Goal: Browse casually: Explore the website without a specific task or goal

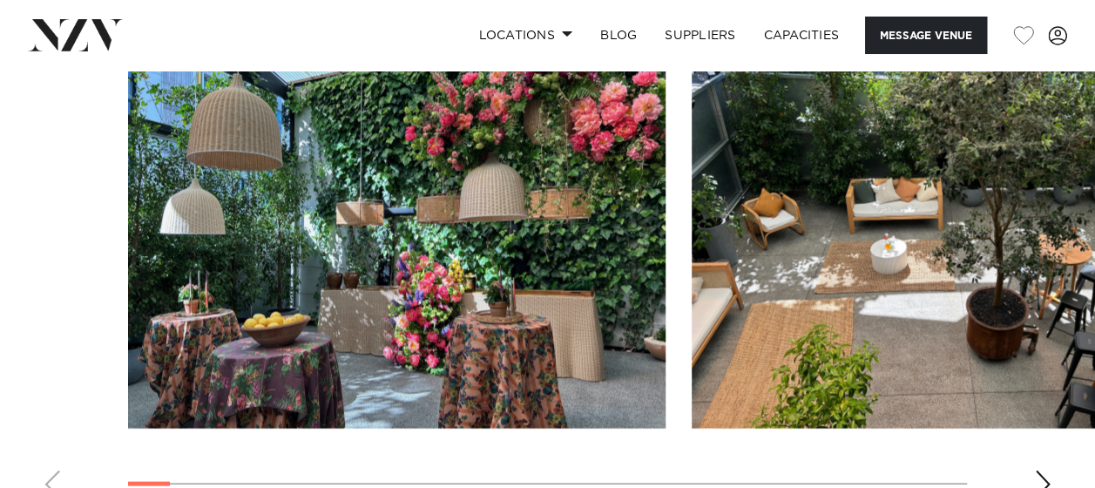
scroll to position [1656, 0]
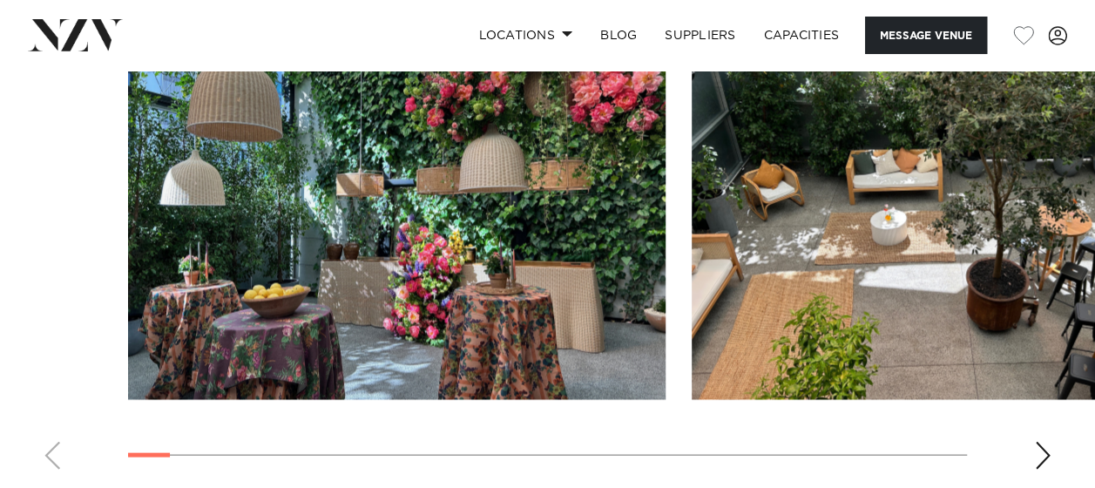
click at [1047, 455] on div "Next slide" at bounding box center [1042, 456] width 17 height 28
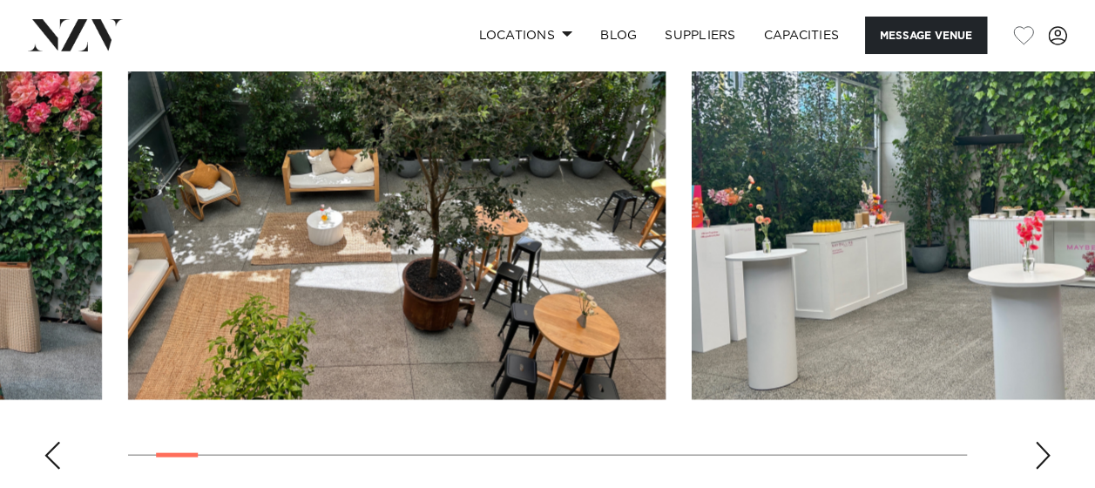
click at [1046, 455] on div "Next slide" at bounding box center [1042, 456] width 17 height 28
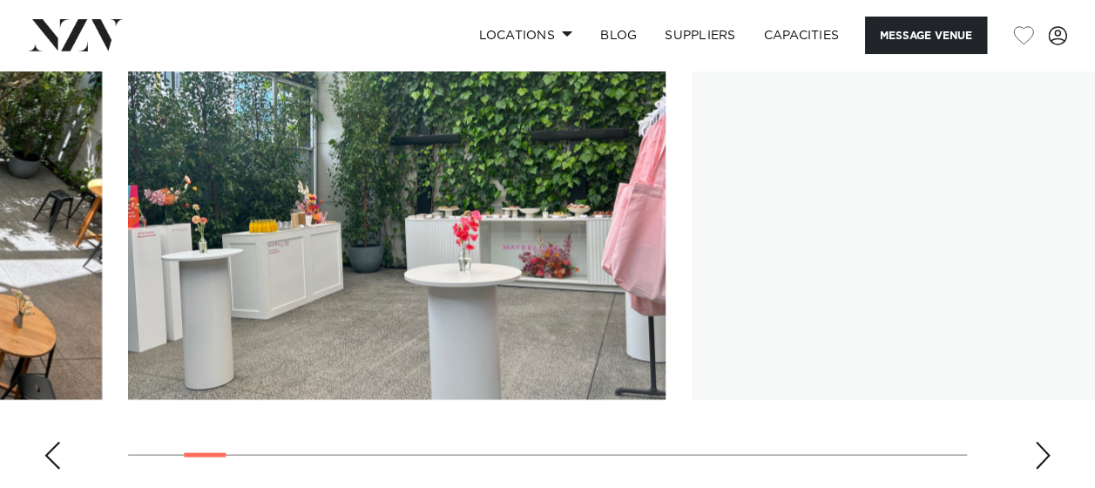
click at [1042, 453] on div "Next slide" at bounding box center [1042, 456] width 17 height 28
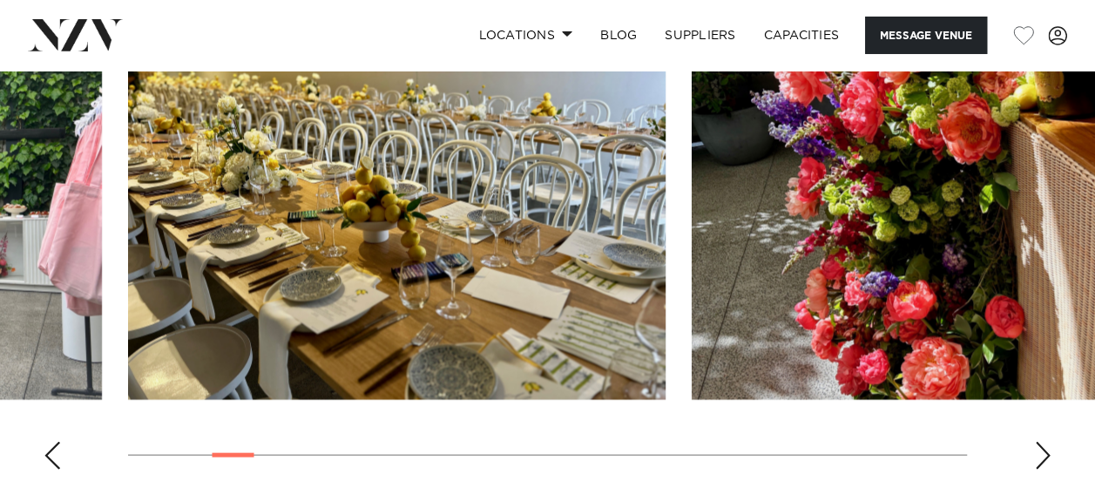
click at [1040, 454] on div "Next slide" at bounding box center [1042, 456] width 17 height 28
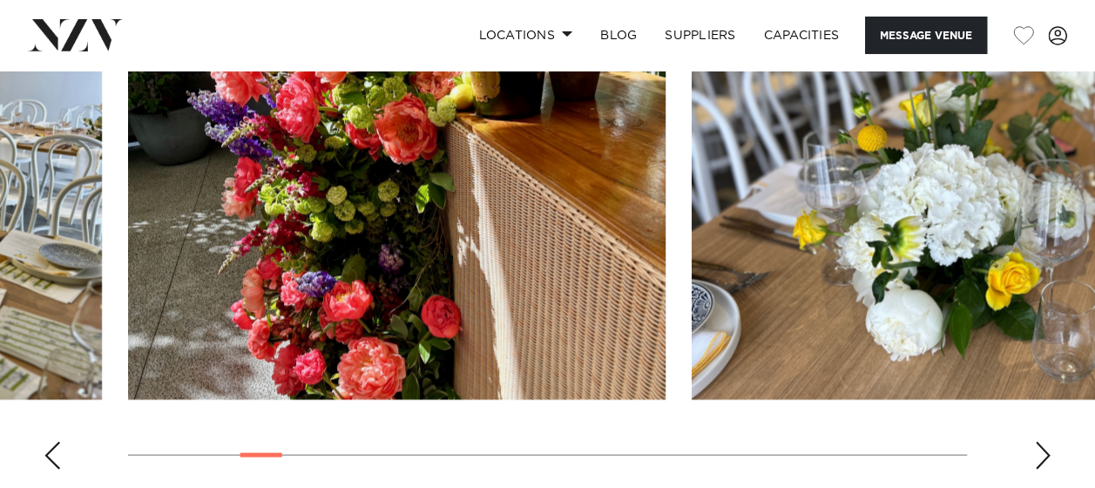
click at [1040, 454] on div "Next slide" at bounding box center [1042, 456] width 17 height 28
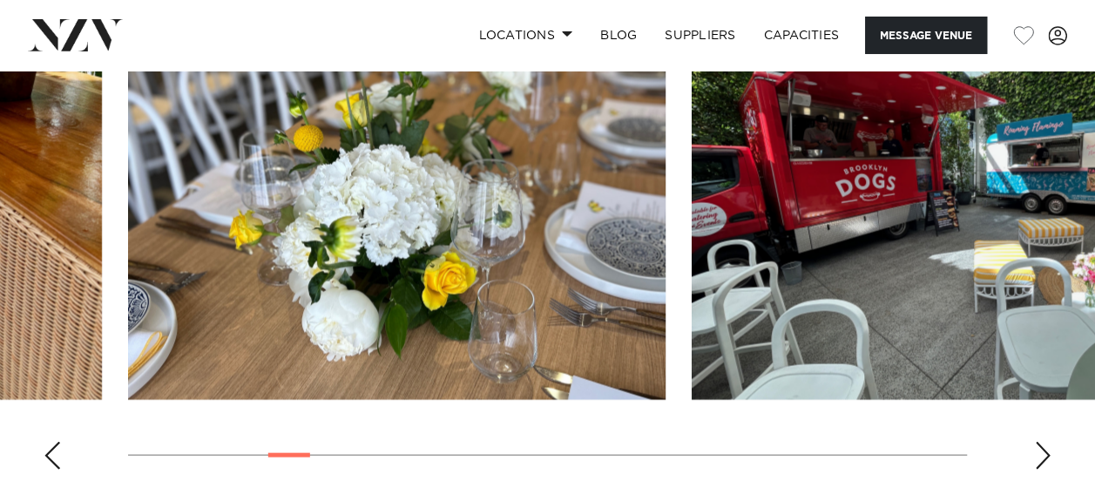
click at [1040, 453] on div "Next slide" at bounding box center [1042, 456] width 17 height 28
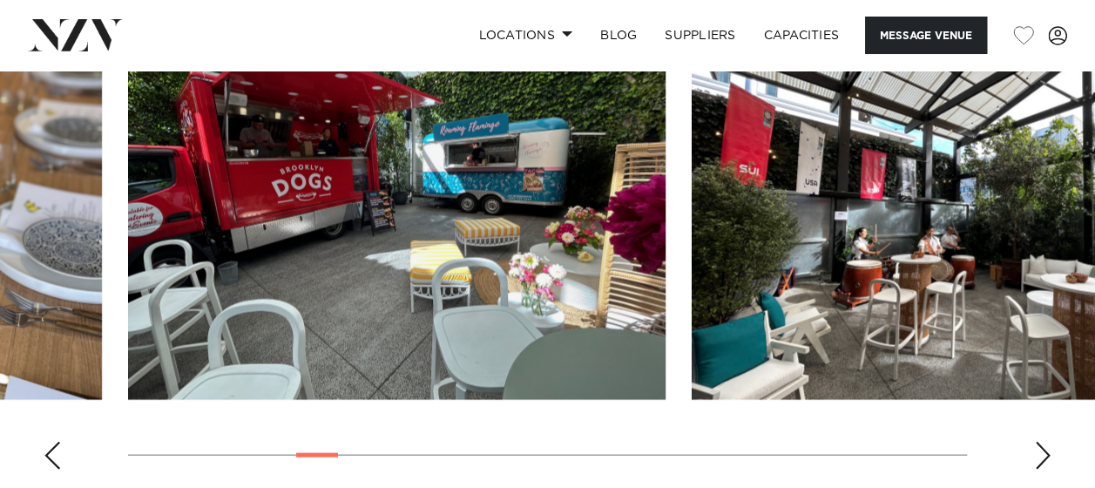
click at [1040, 453] on div "Next slide" at bounding box center [1042, 456] width 17 height 28
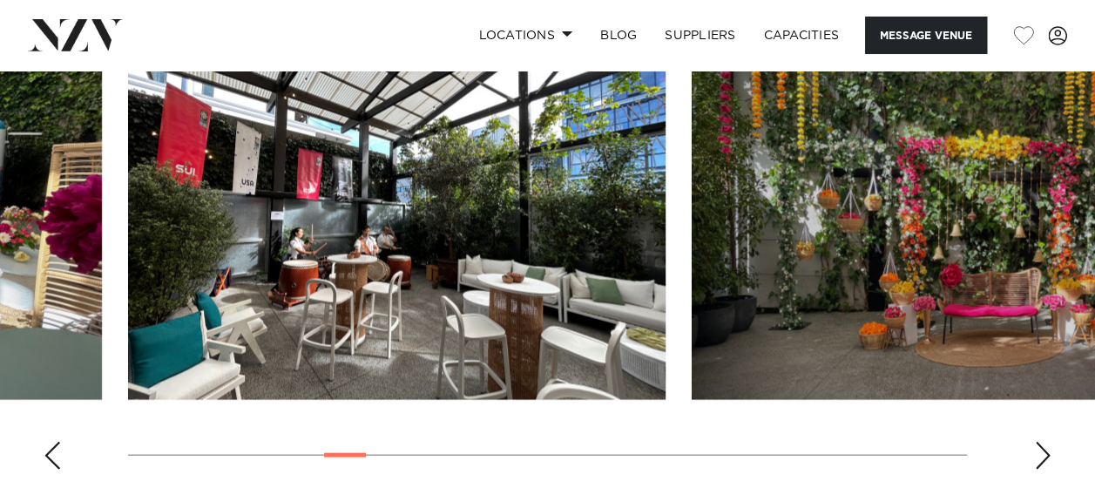
click at [1040, 453] on div "Next slide" at bounding box center [1042, 456] width 17 height 28
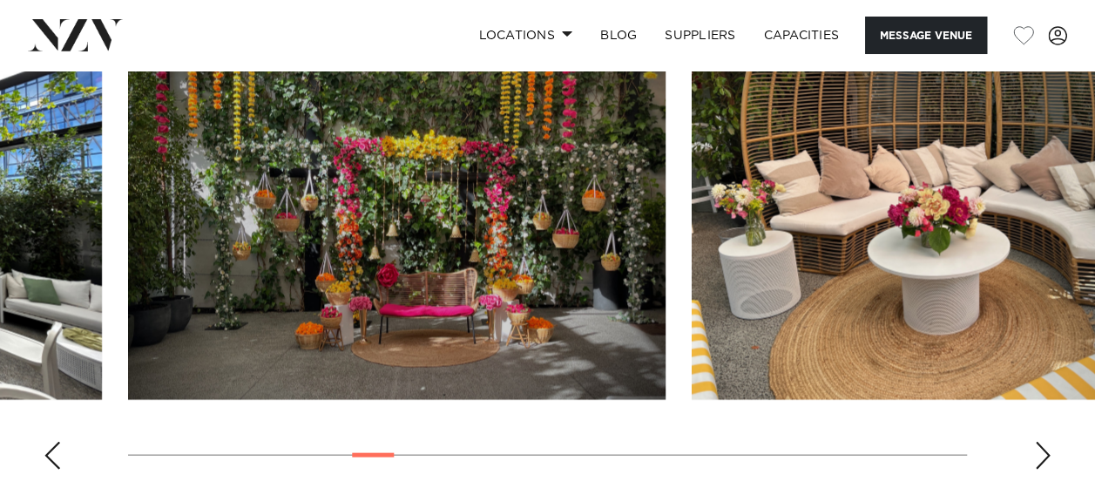
click at [1039, 456] on div "Next slide" at bounding box center [1042, 456] width 17 height 28
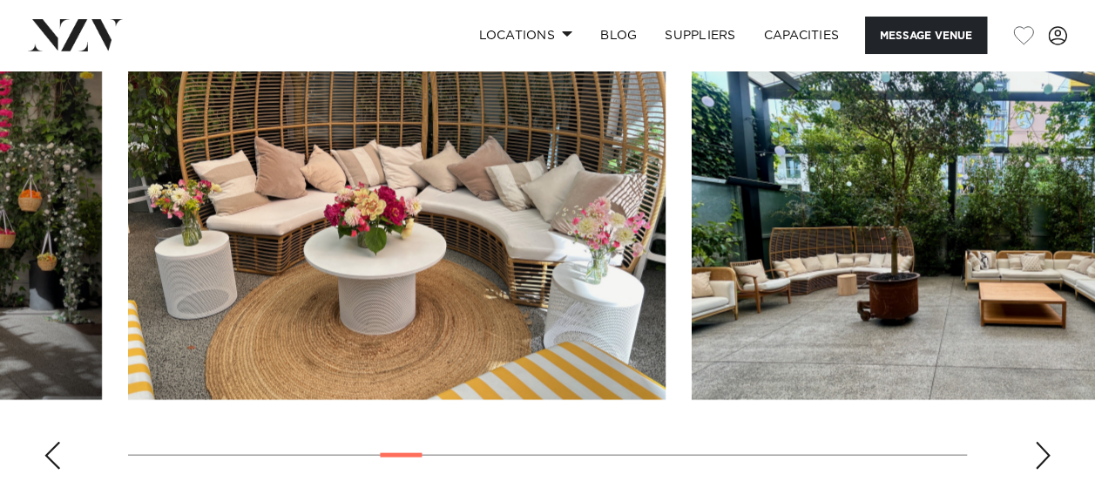
click at [1038, 449] on div "Next slide" at bounding box center [1042, 456] width 17 height 28
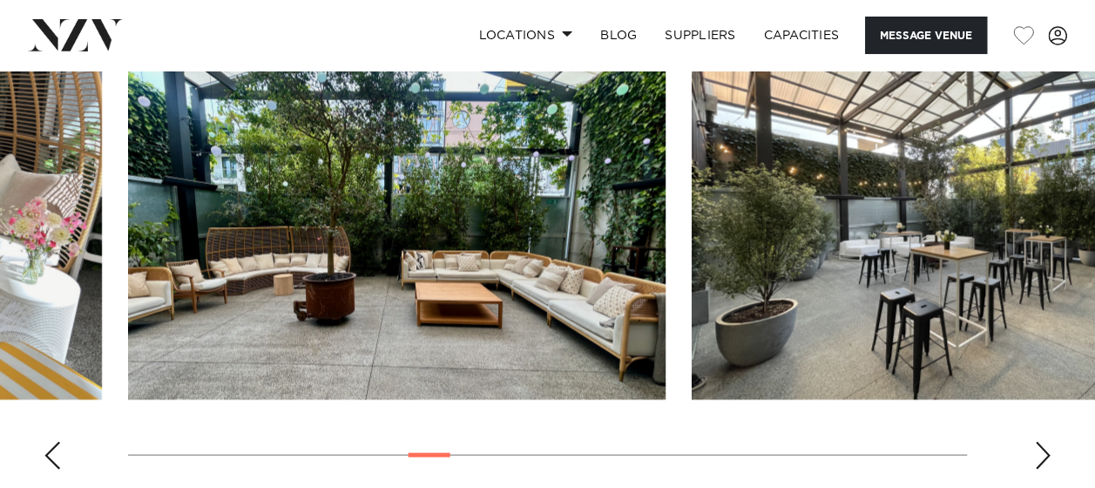
click at [1038, 450] on div "Next slide" at bounding box center [1042, 456] width 17 height 28
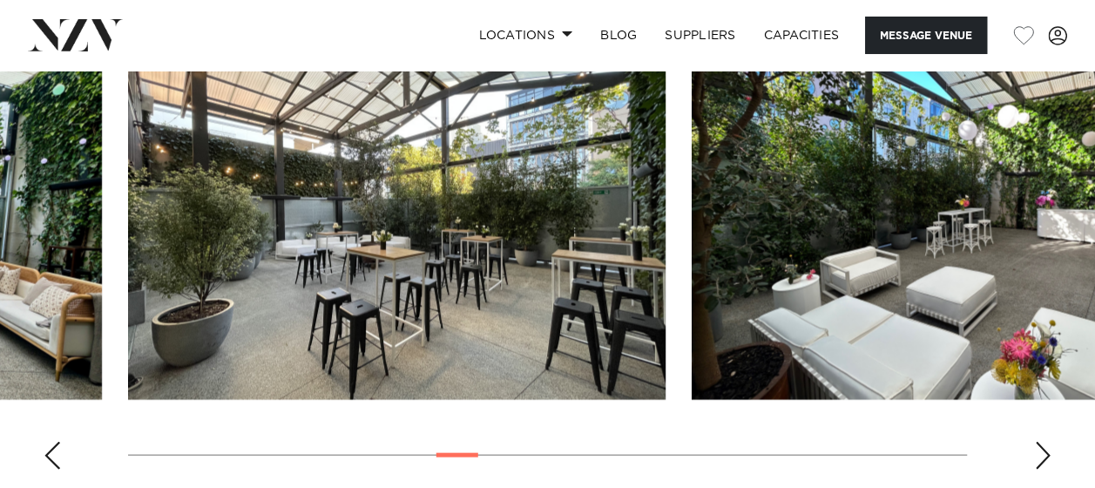
click at [1039, 450] on div "Next slide" at bounding box center [1042, 456] width 17 height 28
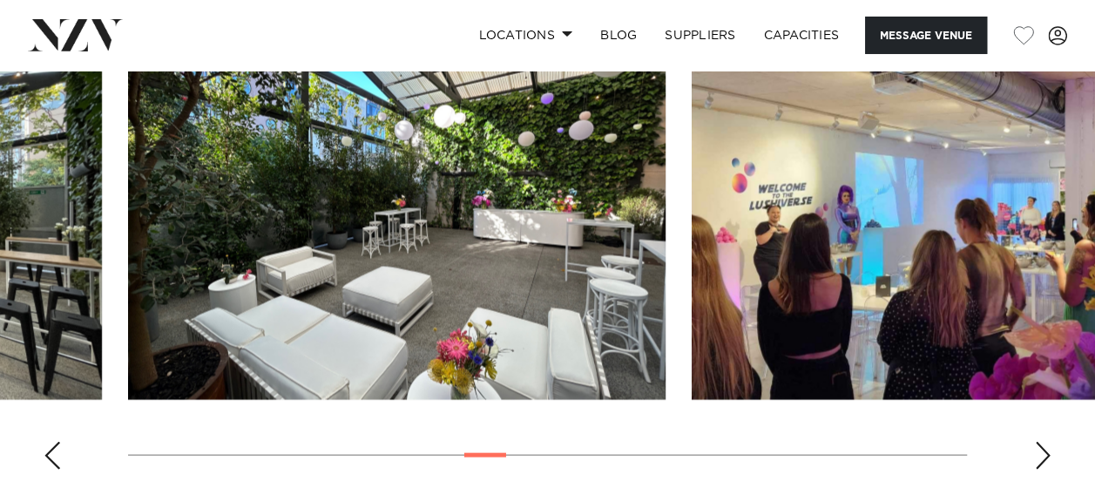
click at [1040, 451] on div "Next slide" at bounding box center [1042, 456] width 17 height 28
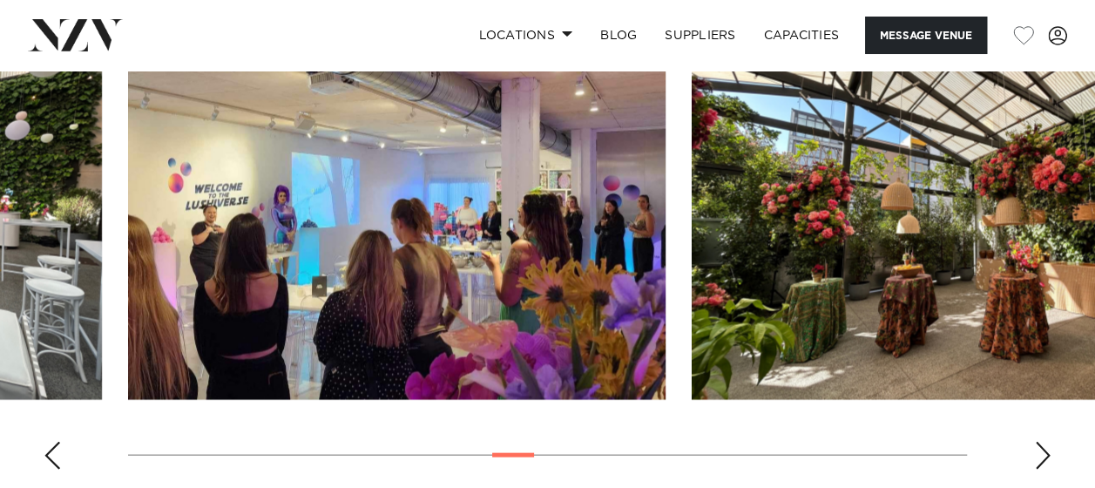
click at [1038, 451] on div "Next slide" at bounding box center [1042, 456] width 17 height 28
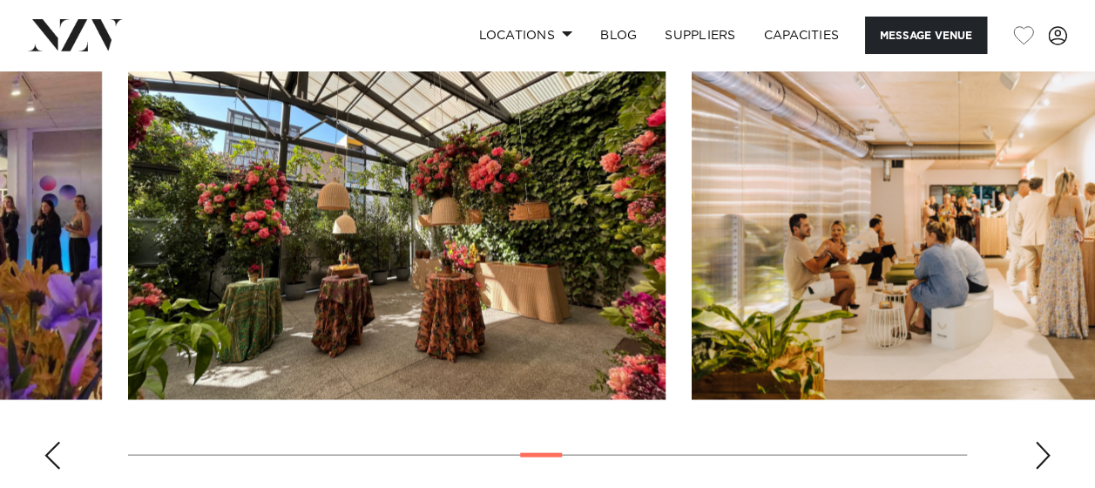
click at [1034, 449] on swiper-container at bounding box center [547, 244] width 1095 height 478
click at [1043, 453] on div "Next slide" at bounding box center [1042, 456] width 17 height 28
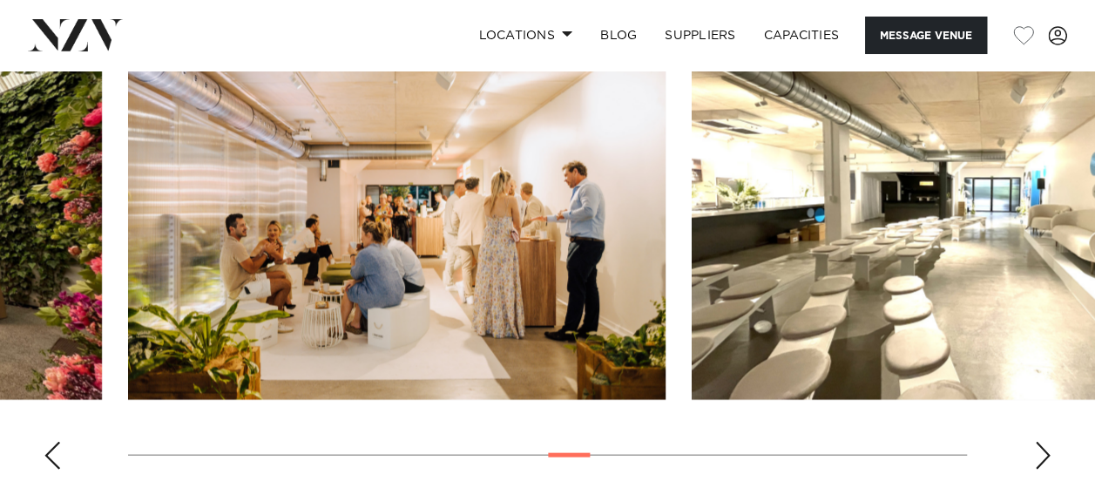
click at [1040, 453] on div "Next slide" at bounding box center [1042, 456] width 17 height 28
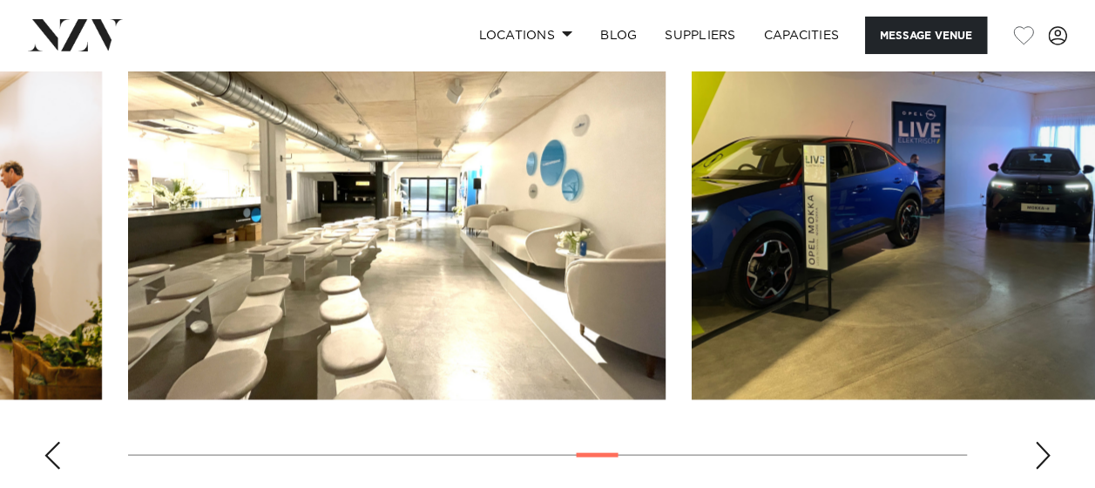
click at [1040, 451] on div "Next slide" at bounding box center [1042, 456] width 17 height 28
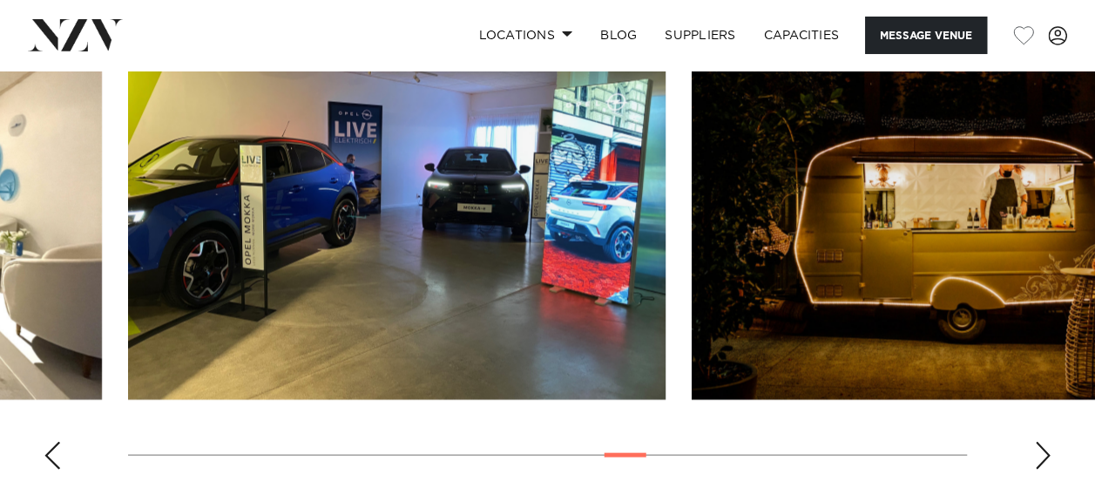
click at [1039, 447] on div "Next slide" at bounding box center [1042, 456] width 17 height 28
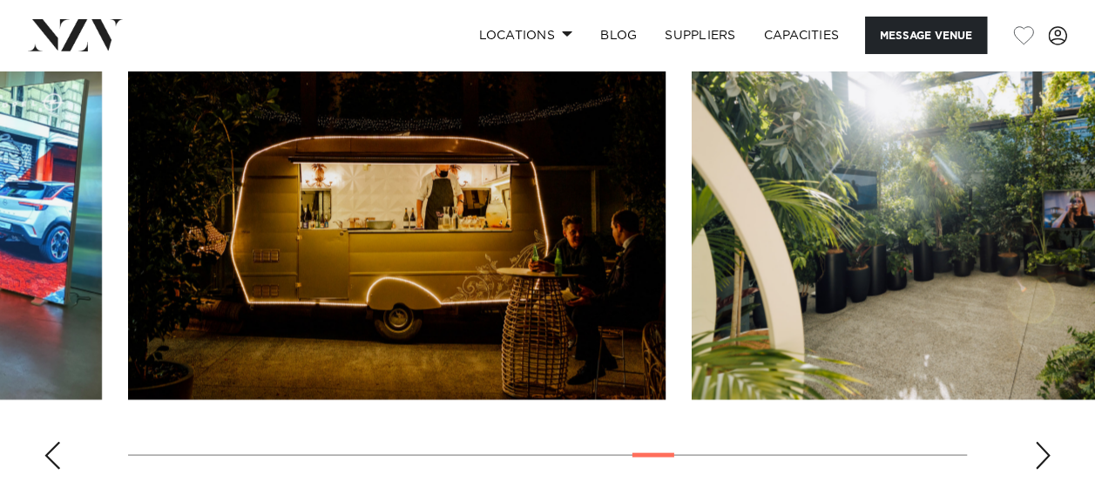
click at [1039, 447] on div "Next slide" at bounding box center [1042, 456] width 17 height 28
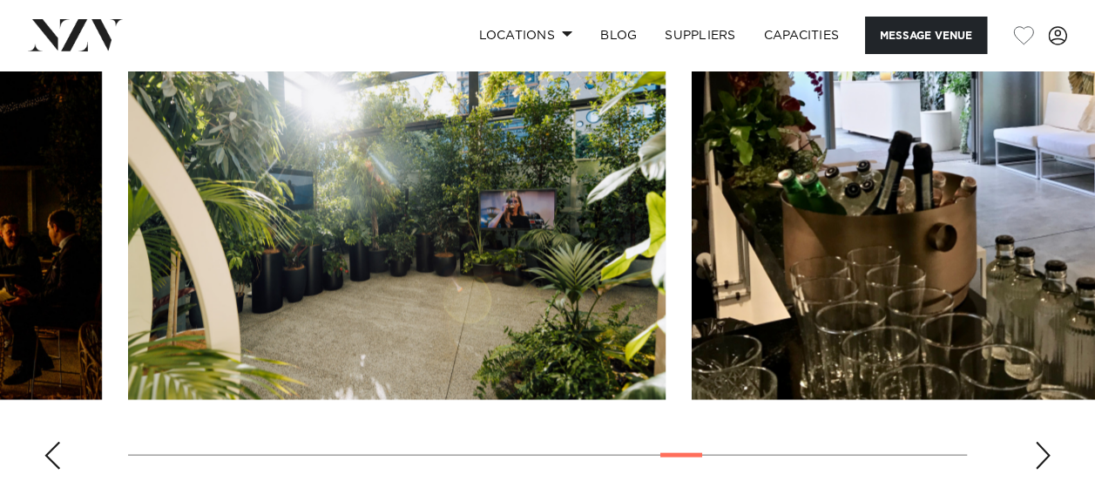
click at [1039, 447] on div "Next slide" at bounding box center [1042, 456] width 17 height 28
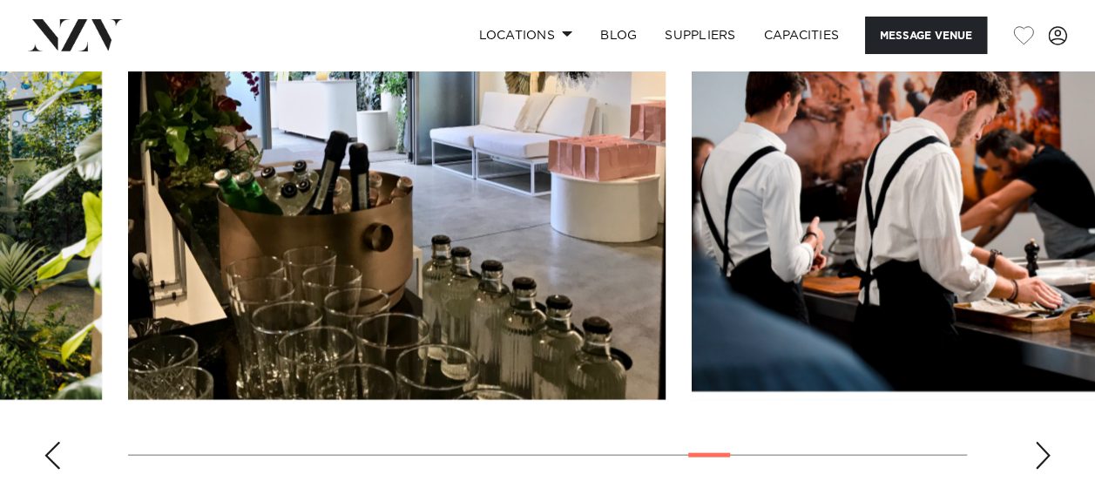
click at [1039, 444] on div "Next slide" at bounding box center [1042, 456] width 17 height 28
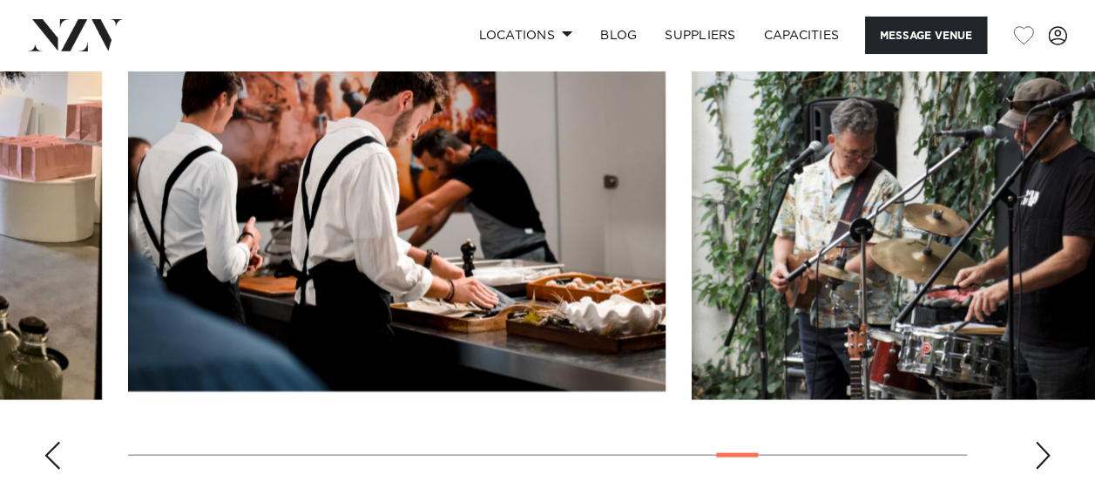
click at [1039, 443] on div "Next slide" at bounding box center [1042, 456] width 17 height 28
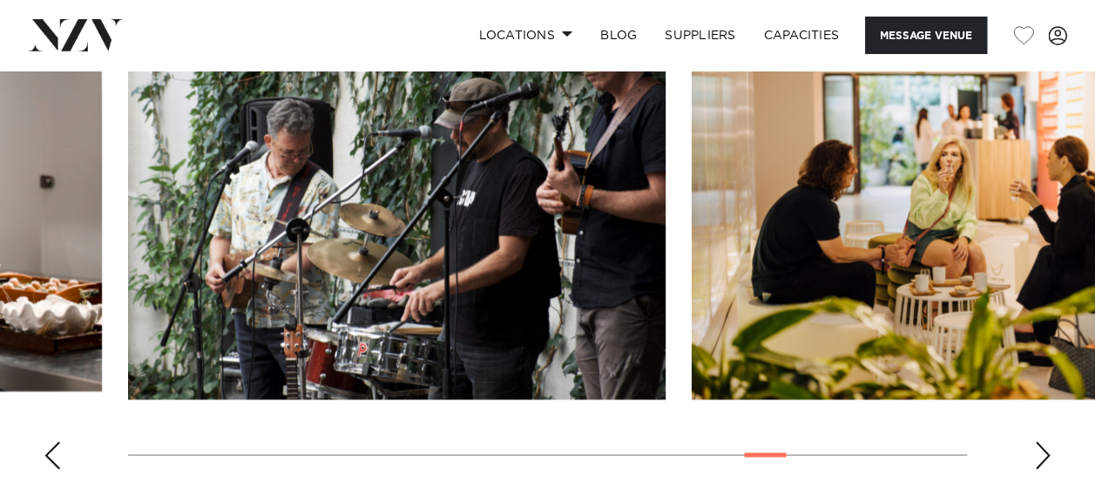
click at [61, 444] on swiper-container at bounding box center [547, 244] width 1095 height 478
click at [46, 450] on div "Previous slide" at bounding box center [52, 456] width 17 height 28
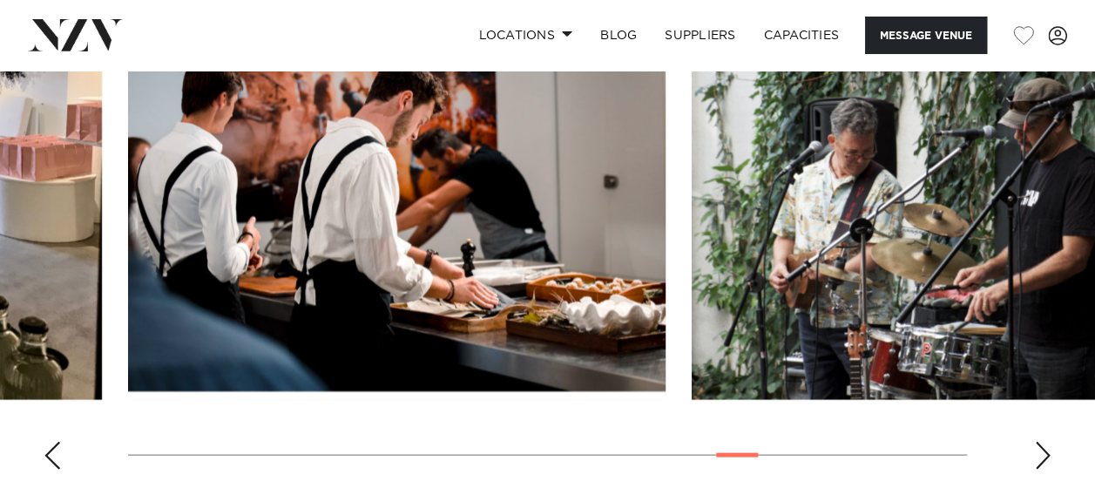
click at [45, 451] on div "Previous slide" at bounding box center [52, 456] width 17 height 28
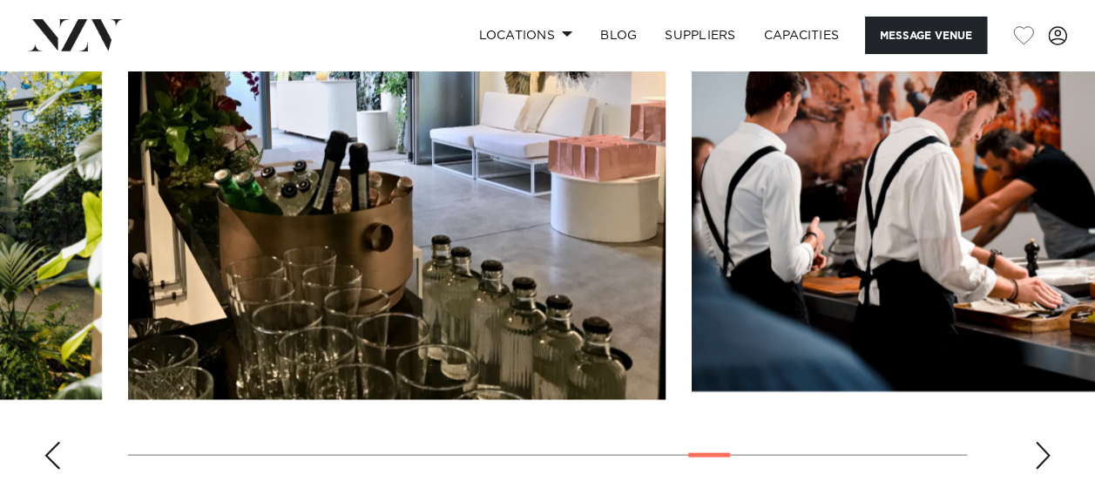
click at [44, 451] on div "Previous slide" at bounding box center [52, 456] width 17 height 28
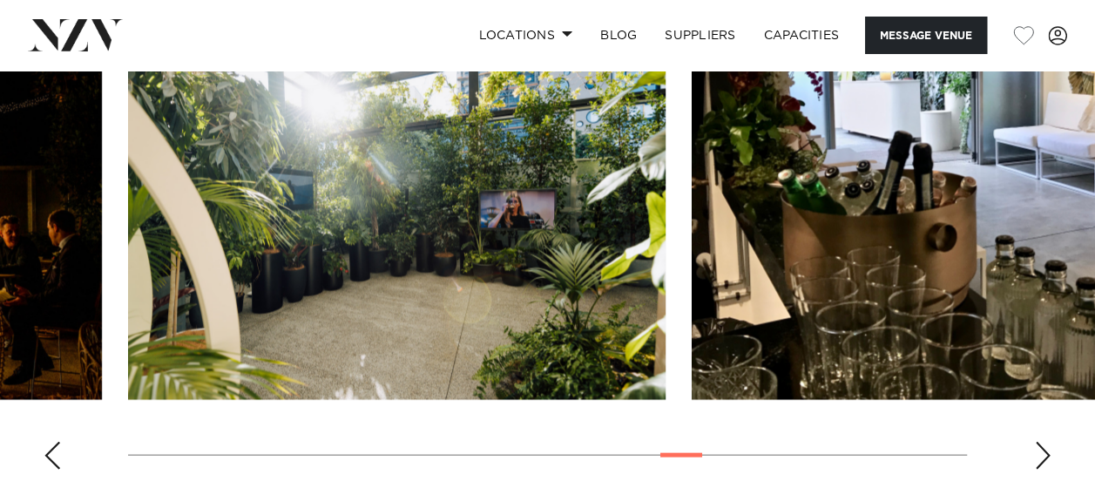
click at [44, 451] on div "Previous slide" at bounding box center [52, 456] width 17 height 28
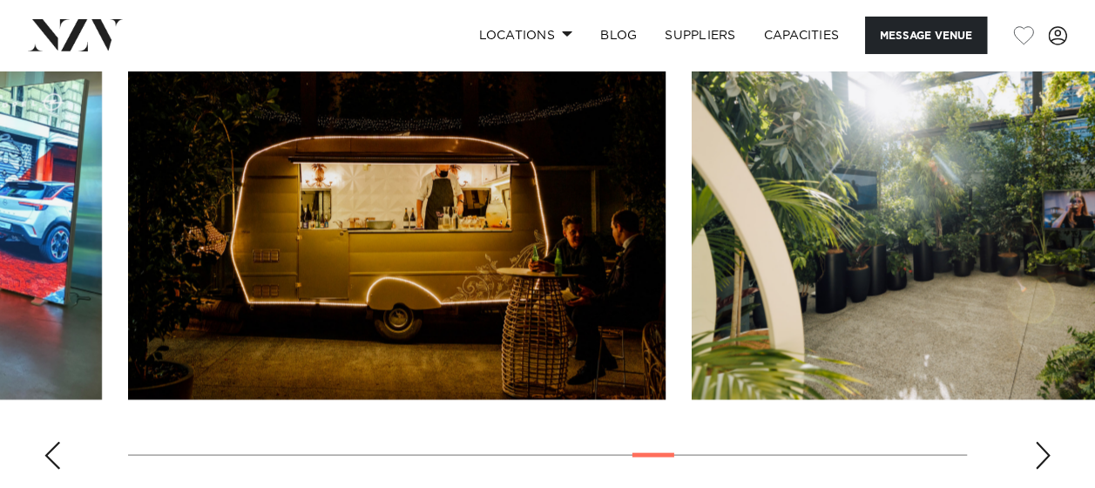
click at [44, 449] on div "Previous slide" at bounding box center [52, 456] width 17 height 28
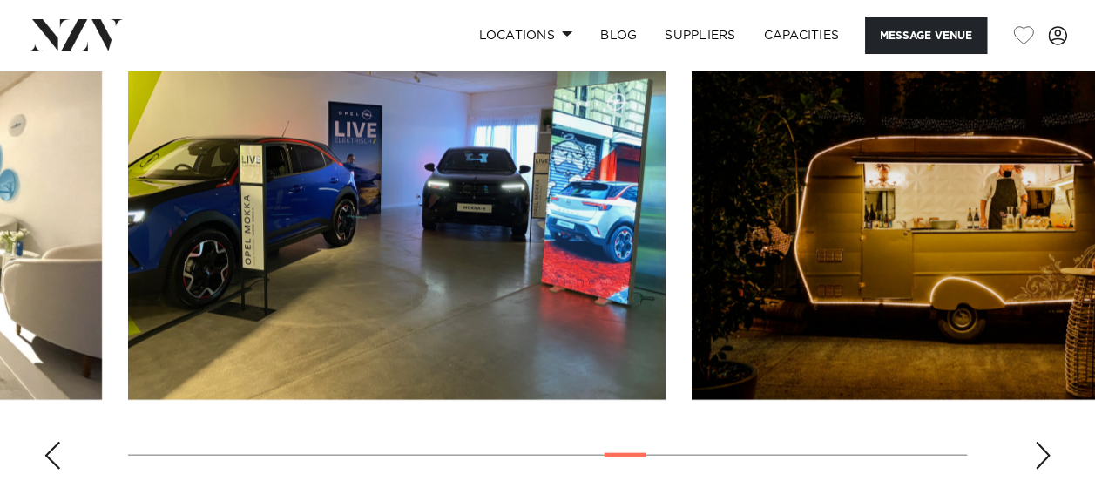
click at [44, 449] on div "Previous slide" at bounding box center [52, 456] width 17 height 28
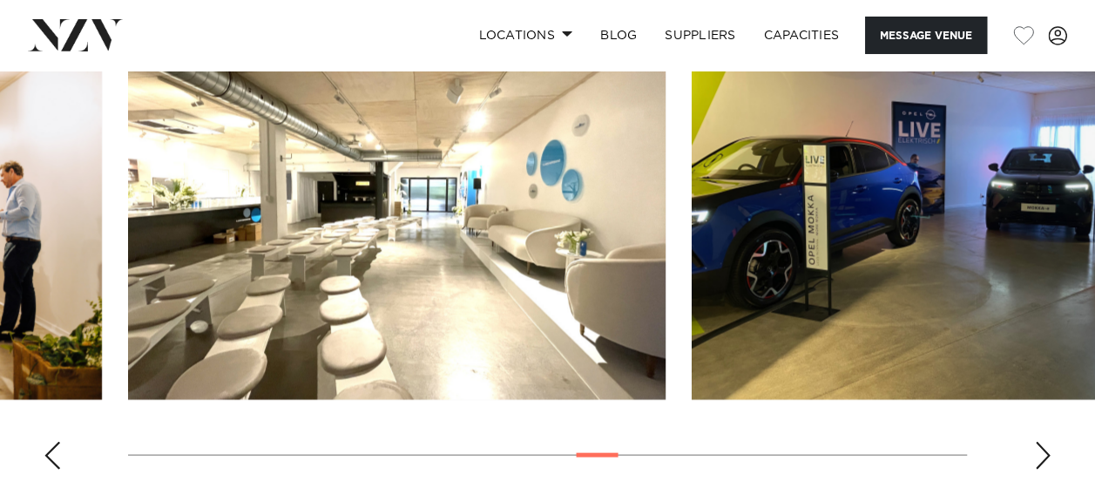
click at [51, 452] on div "Previous slide" at bounding box center [52, 456] width 17 height 28
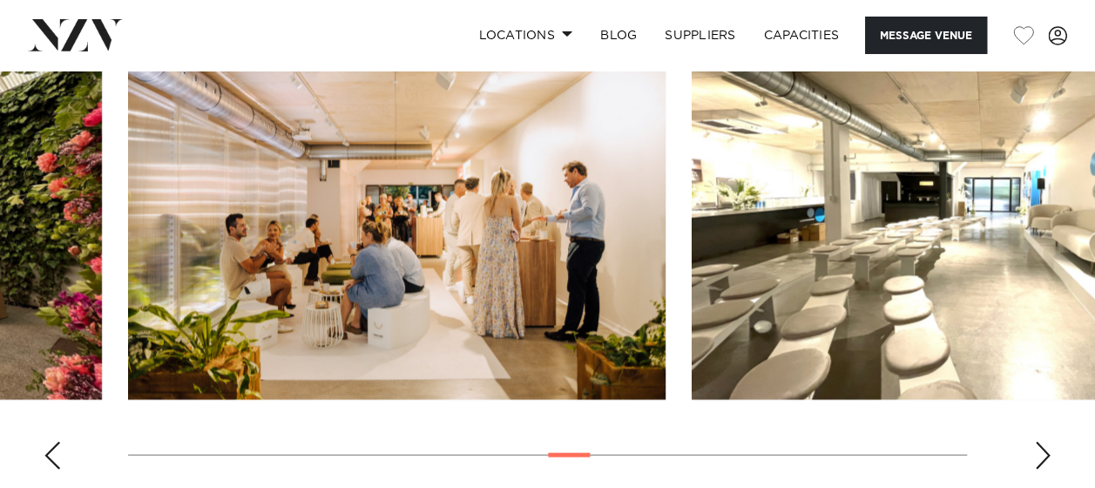
click at [47, 452] on div "Previous slide" at bounding box center [52, 456] width 17 height 28
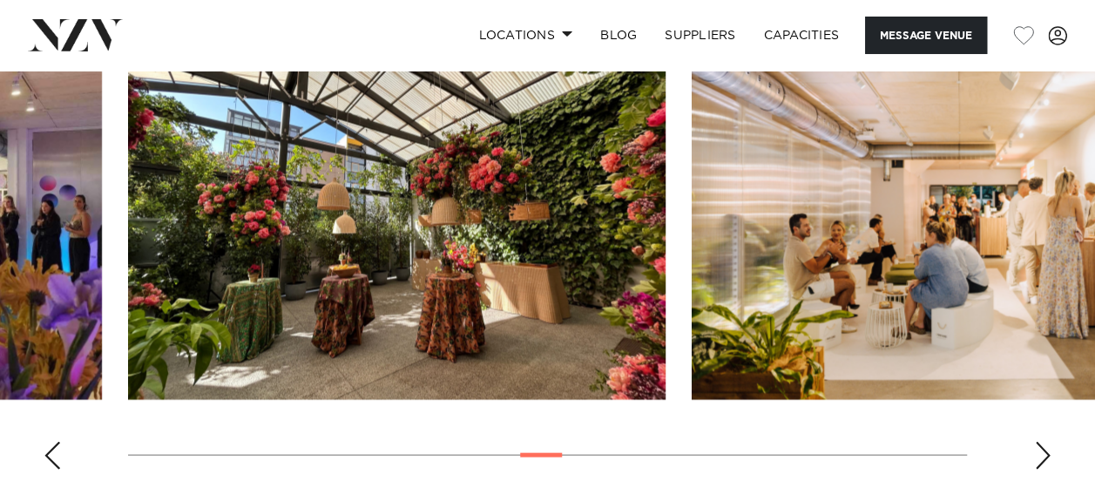
click at [47, 451] on div "Previous slide" at bounding box center [52, 456] width 17 height 28
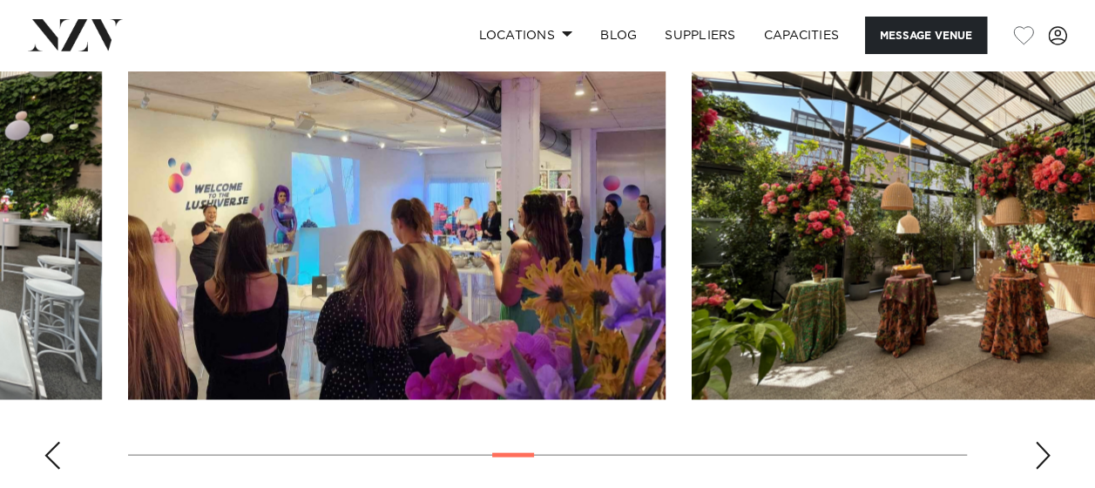
click at [51, 448] on div "Previous slide" at bounding box center [52, 456] width 17 height 28
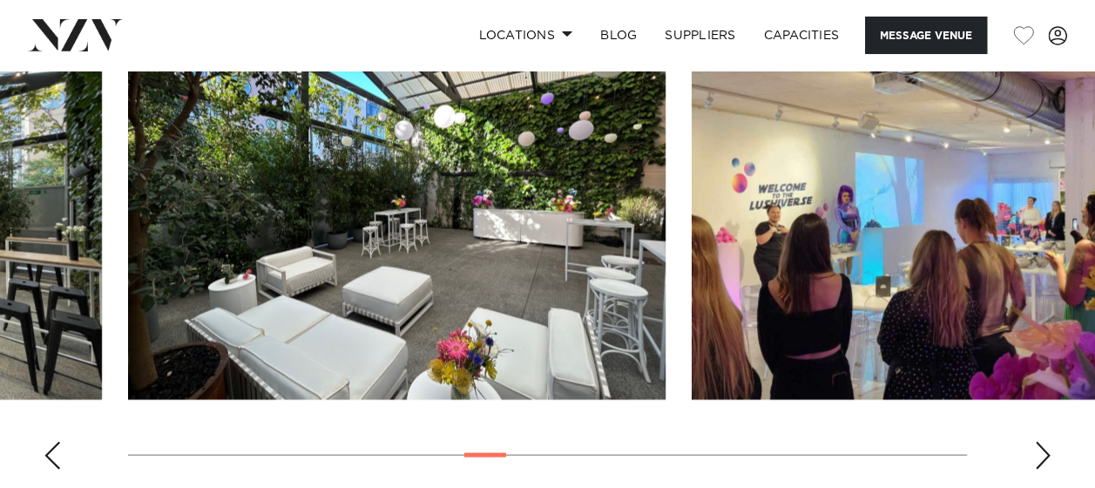
click at [52, 444] on div "Previous slide" at bounding box center [52, 456] width 17 height 28
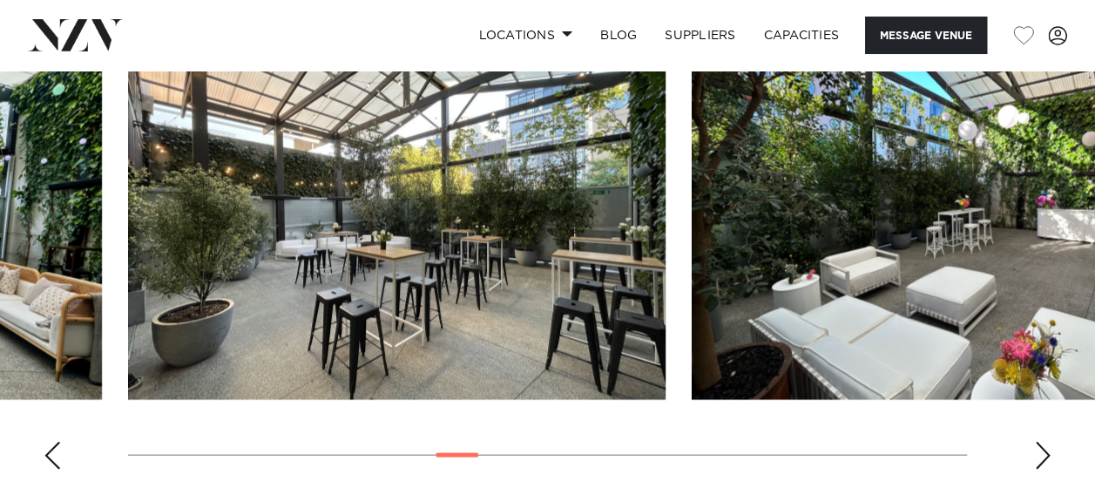
click at [49, 452] on div "Previous slide" at bounding box center [52, 456] width 17 height 28
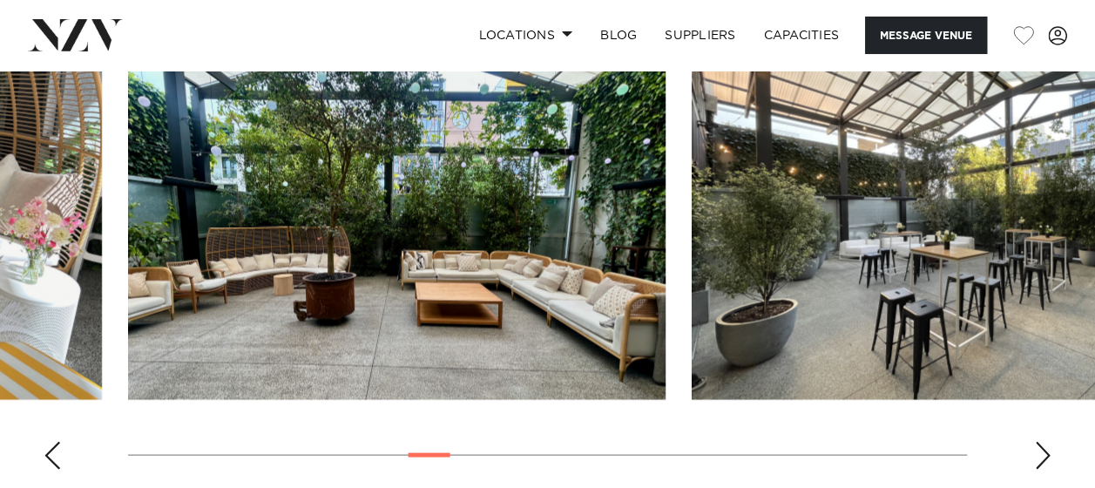
click at [49, 451] on div "Previous slide" at bounding box center [52, 456] width 17 height 28
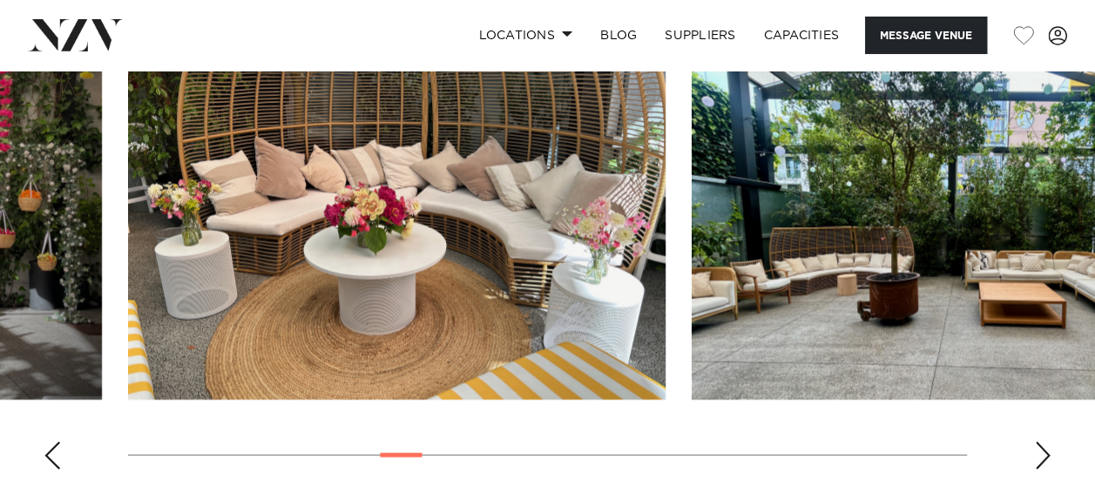
click at [49, 450] on div "Previous slide" at bounding box center [52, 456] width 17 height 28
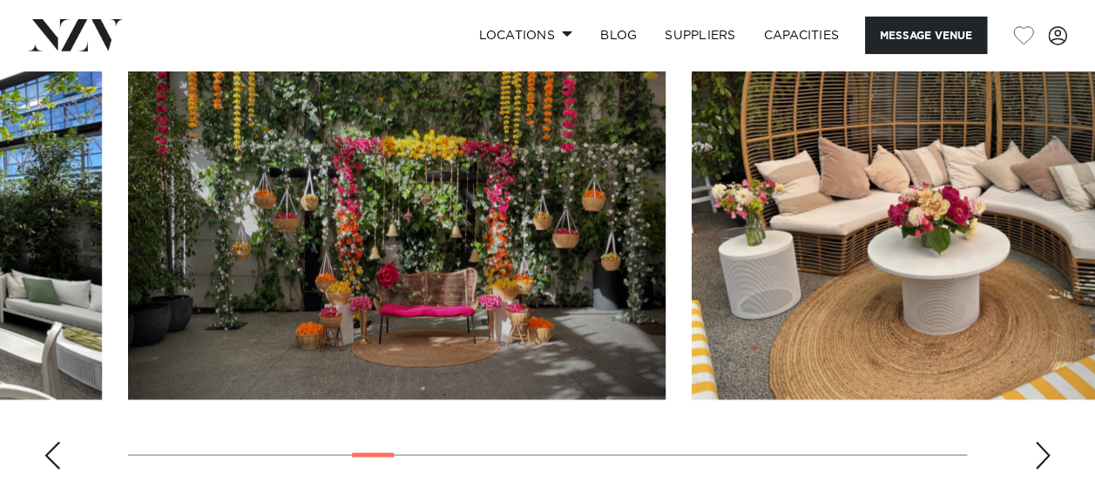
click at [49, 449] on div "Previous slide" at bounding box center [52, 456] width 17 height 28
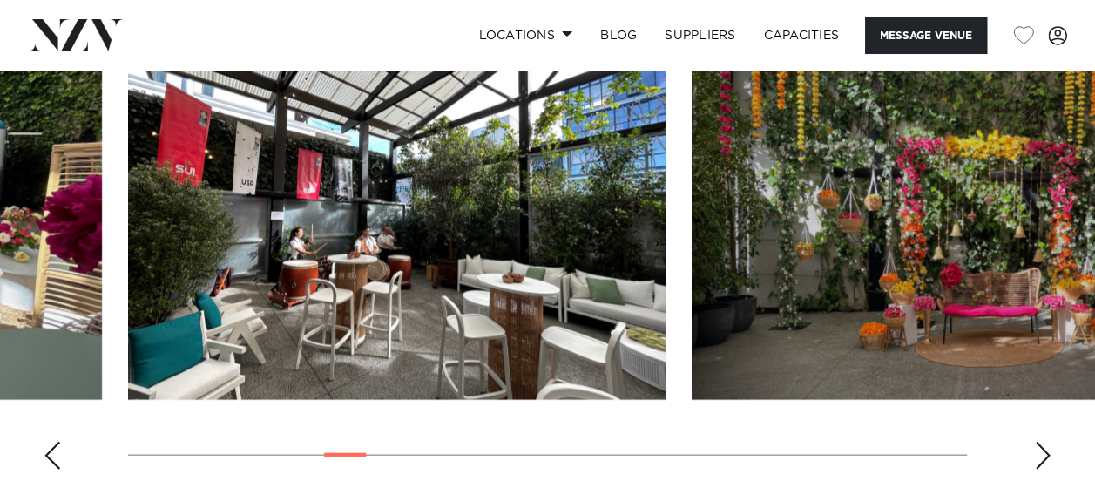
click at [45, 449] on div "Previous slide" at bounding box center [52, 456] width 17 height 28
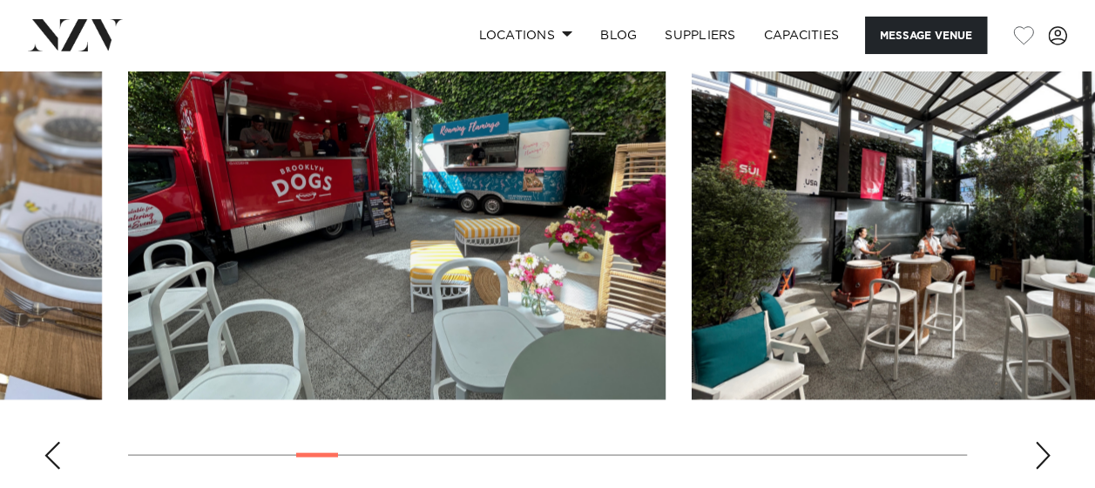
click at [45, 448] on div "Previous slide" at bounding box center [52, 456] width 17 height 28
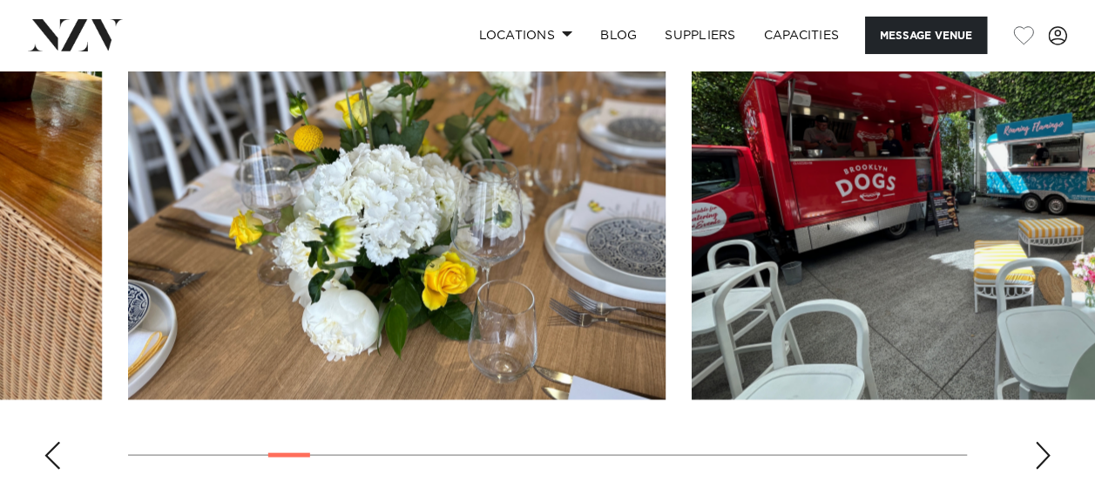
click at [51, 452] on div "Previous slide" at bounding box center [52, 456] width 17 height 28
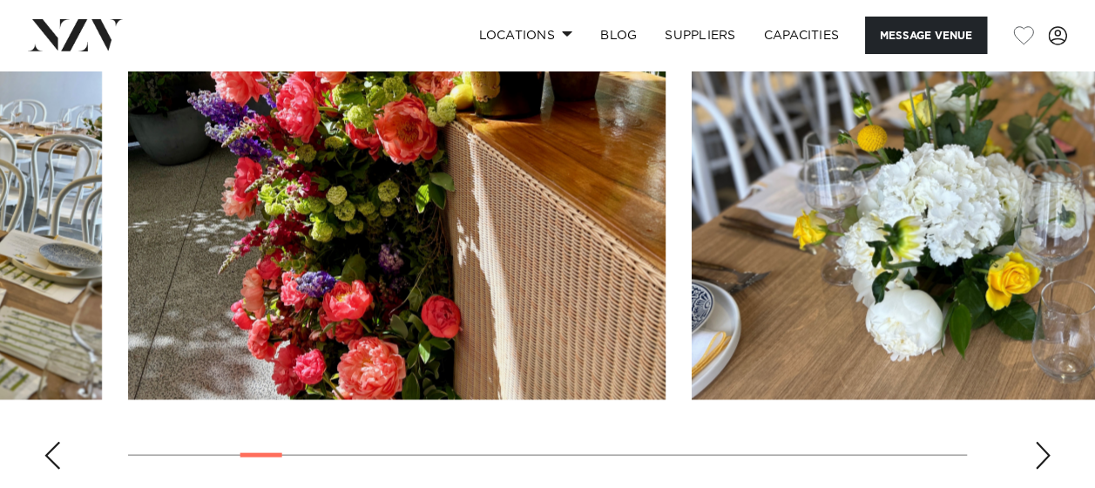
click at [52, 449] on div "Previous slide" at bounding box center [52, 456] width 17 height 28
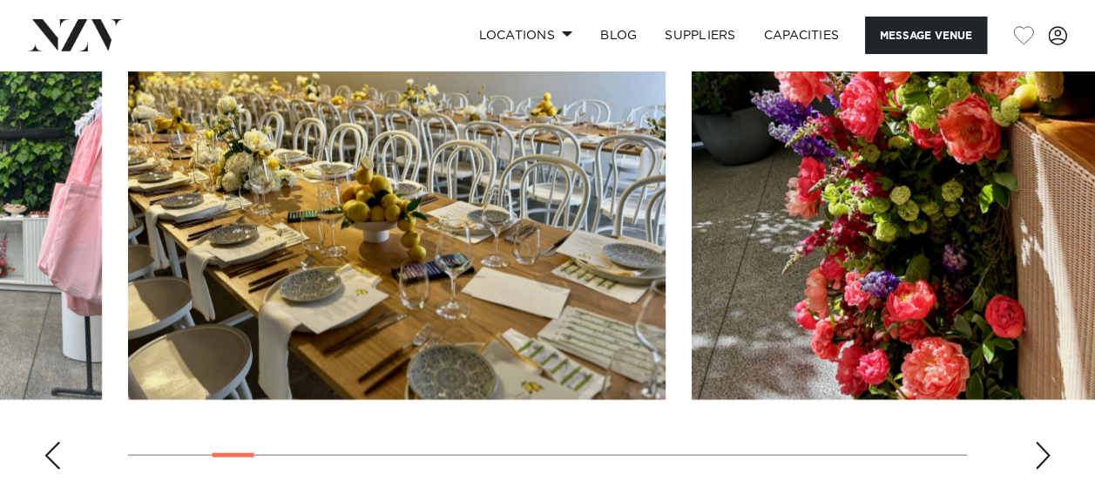
click at [59, 446] on div "Previous slide" at bounding box center [52, 456] width 17 height 28
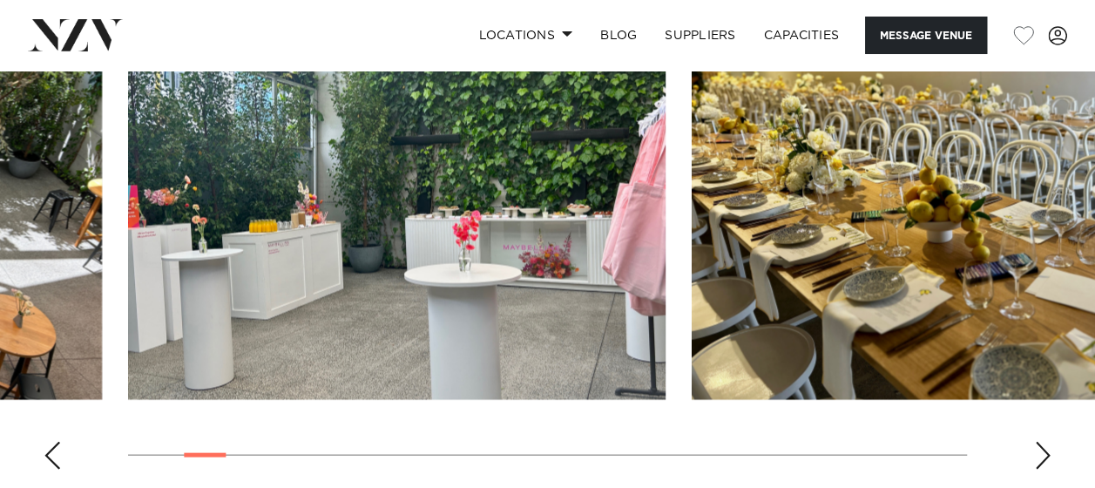
click at [52, 441] on swiper-container at bounding box center [547, 244] width 1095 height 478
click at [51, 450] on div "Previous slide" at bounding box center [52, 456] width 17 height 28
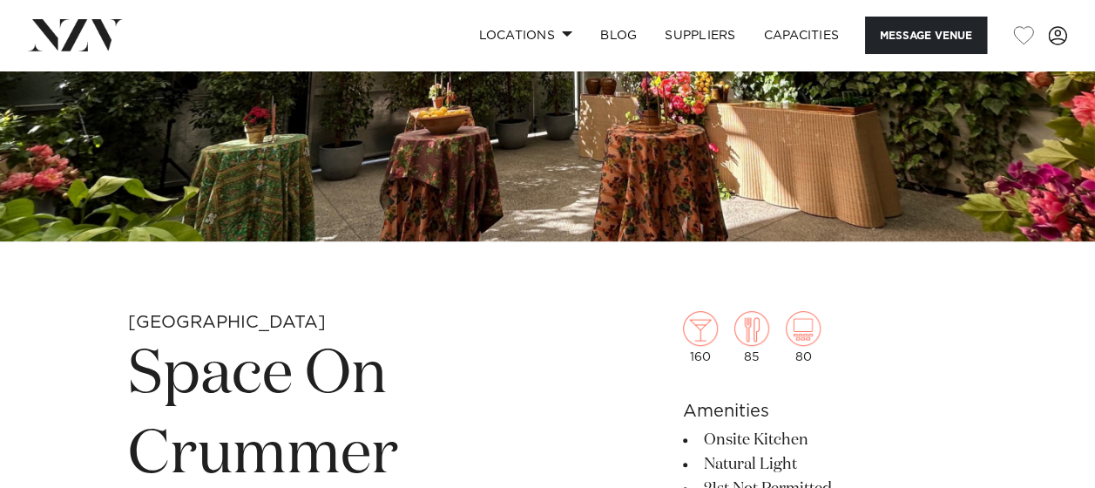
scroll to position [349, 0]
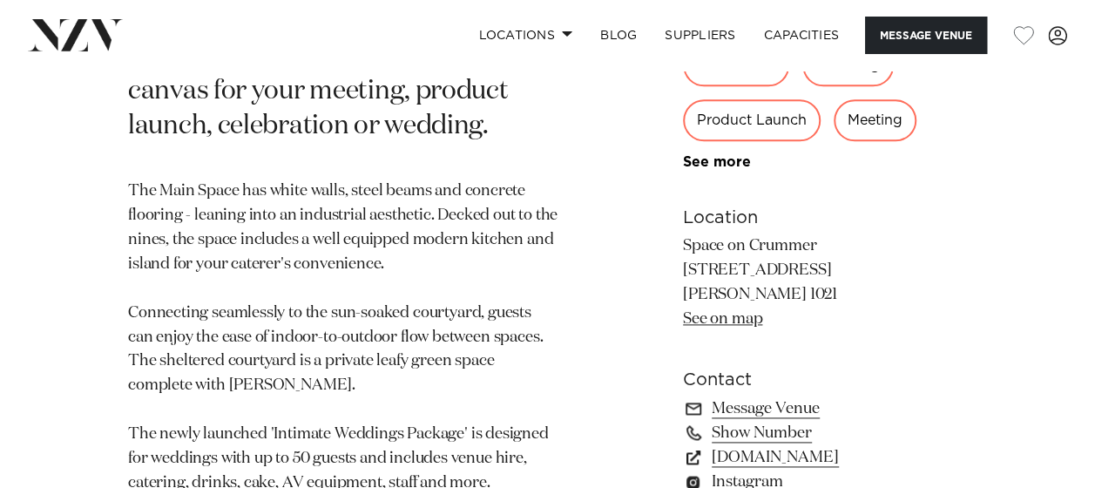
scroll to position [732, 0]
